Goal: Communication & Community: Answer question/provide support

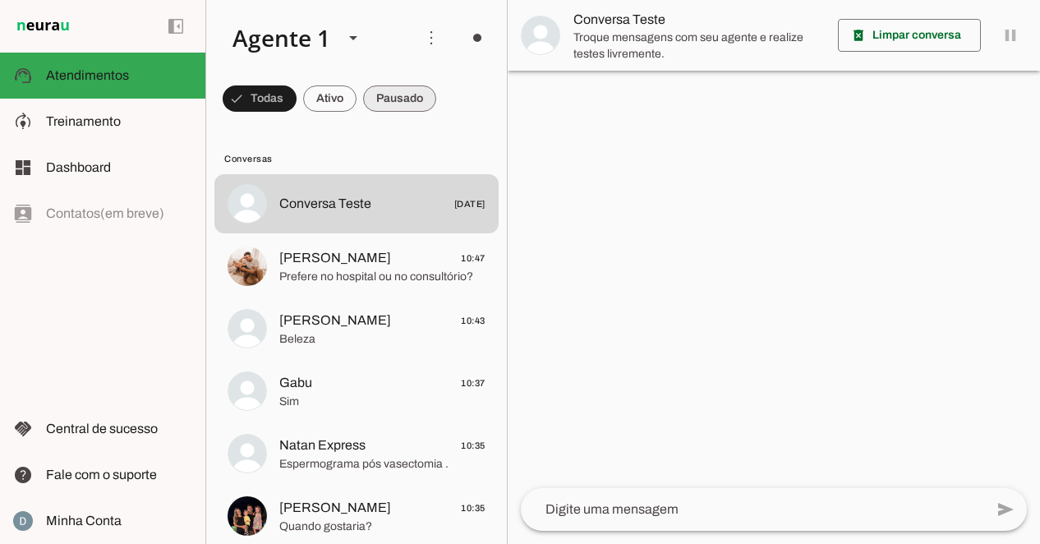
click at [296, 96] on span at bounding box center [260, 98] width 74 height 39
click at [282, 97] on span at bounding box center [252, 98] width 59 height 39
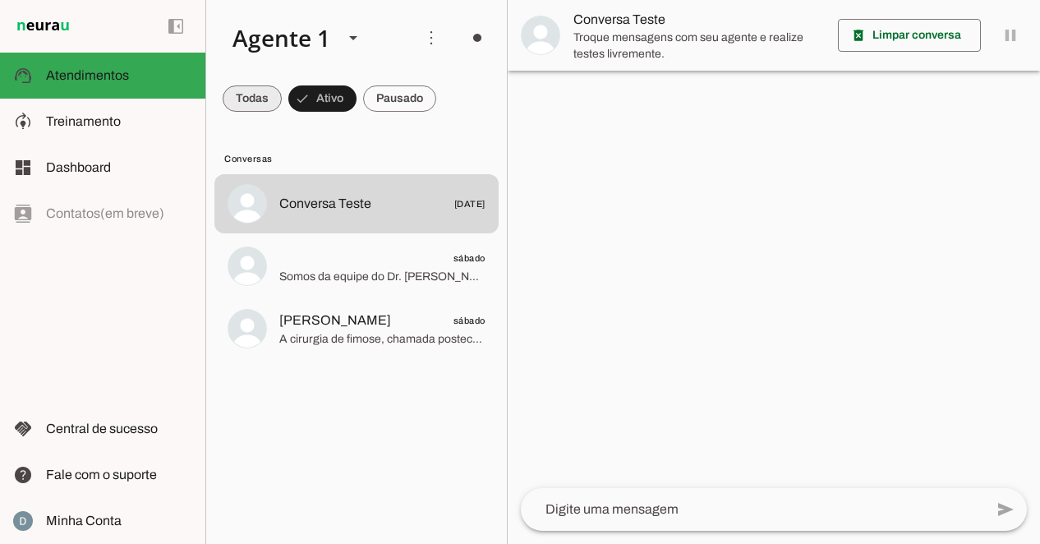
click at [258, 100] on span at bounding box center [252, 98] width 59 height 39
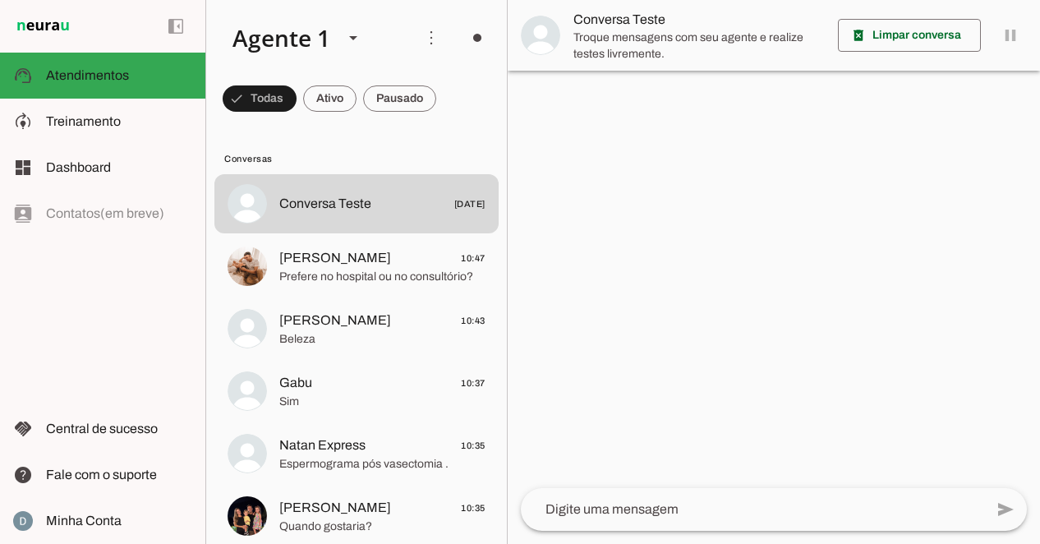
click at [843, 222] on div at bounding box center [773, 272] width 532 height 544
click at [259, 157] on span "Conversas" at bounding box center [354, 158] width 261 height 13
click at [426, 37] on span at bounding box center [430, 37] width 39 height 39
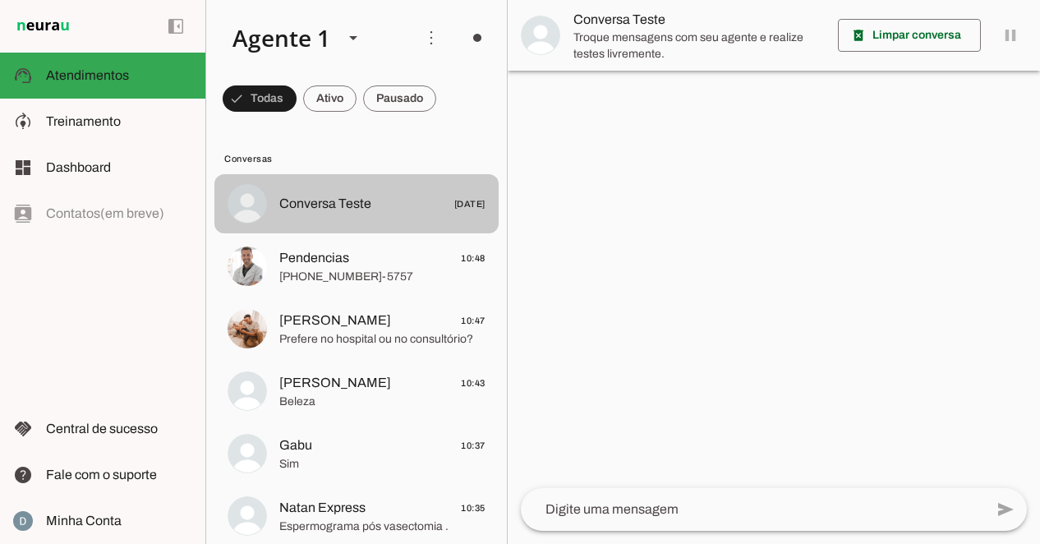
click at [409, 201] on span "Conversa Teste [DATE]" at bounding box center [382, 204] width 206 height 21
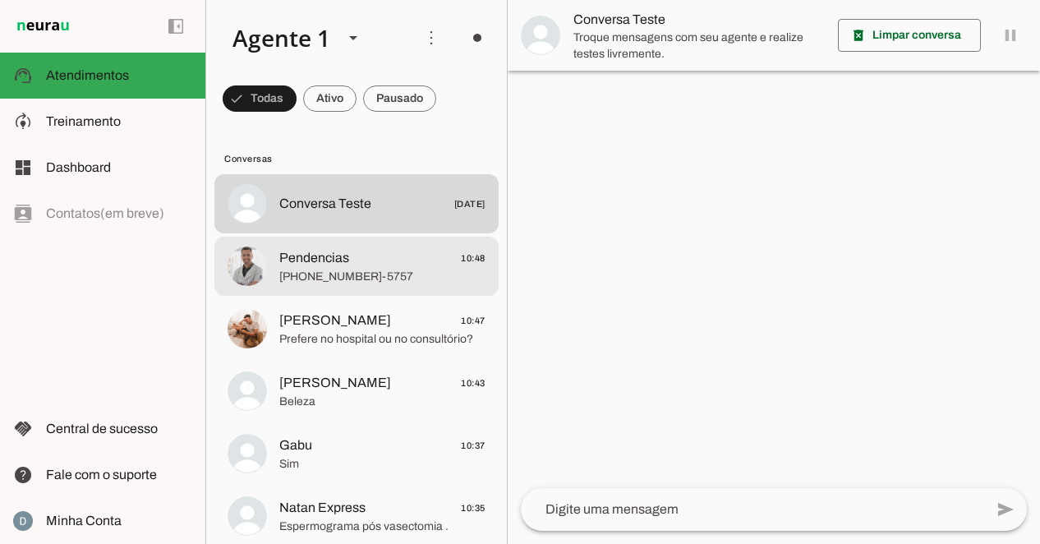
click at [347, 269] on span "[PHONE_NUMBER]‑5757" at bounding box center [382, 277] width 206 height 16
